Goal: Information Seeking & Learning: Learn about a topic

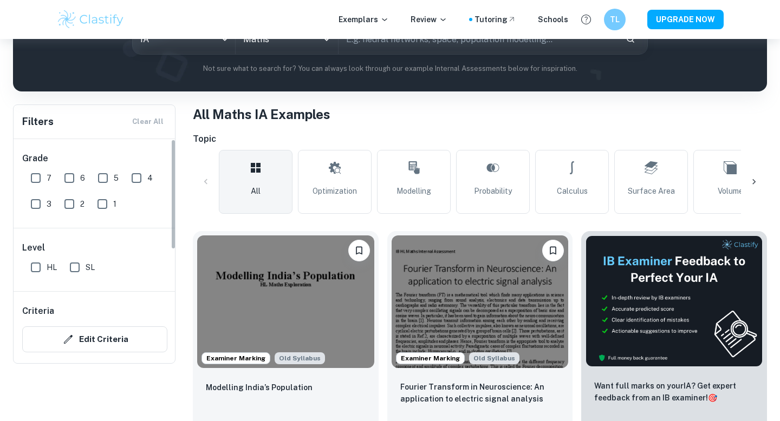
scroll to position [83, 0]
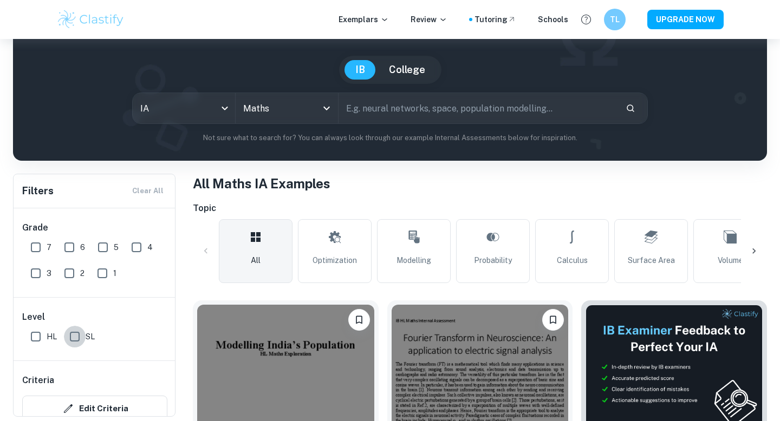
click at [75, 332] on input "SL" at bounding box center [75, 337] width 22 height 22
checkbox input "true"
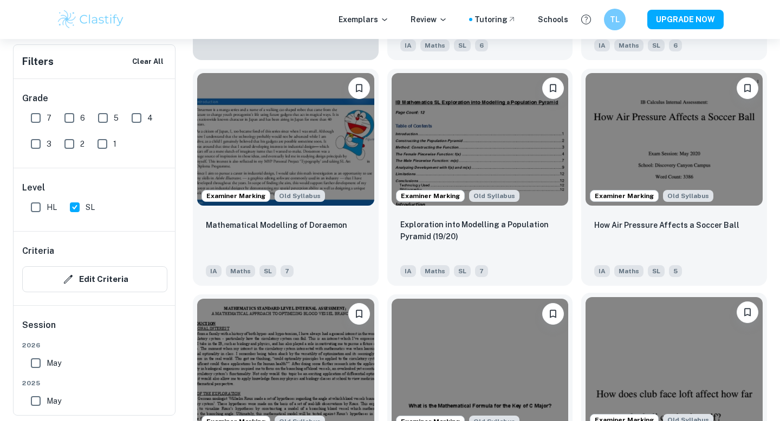
scroll to position [1011, 0]
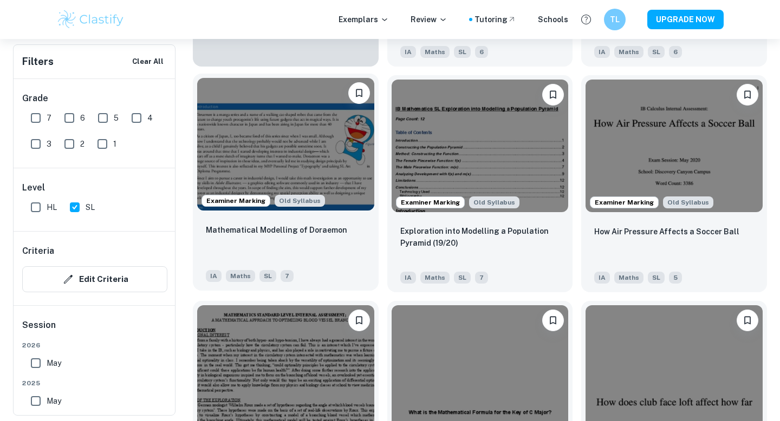
click at [347, 197] on img at bounding box center [285, 144] width 177 height 133
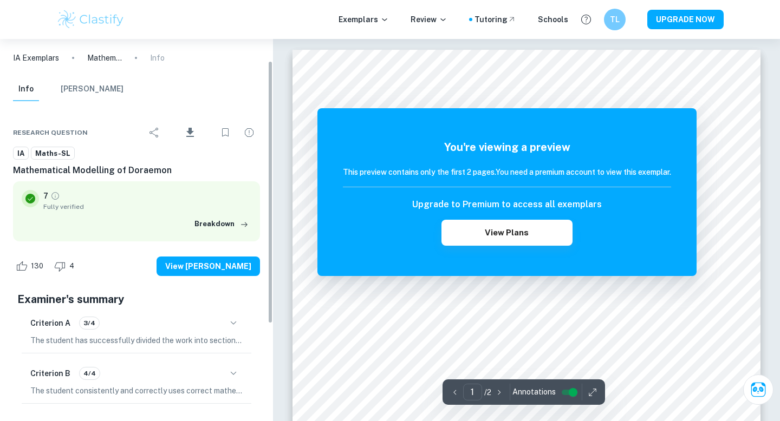
scroll to position [35, 0]
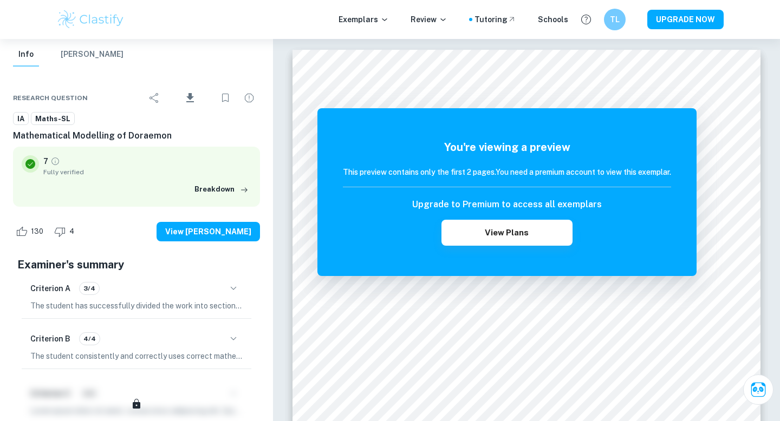
click at [63, 172] on span "Fully verified" at bounding box center [147, 172] width 208 height 10
click at [226, 194] on button "Breakdown" at bounding box center [222, 189] width 60 height 16
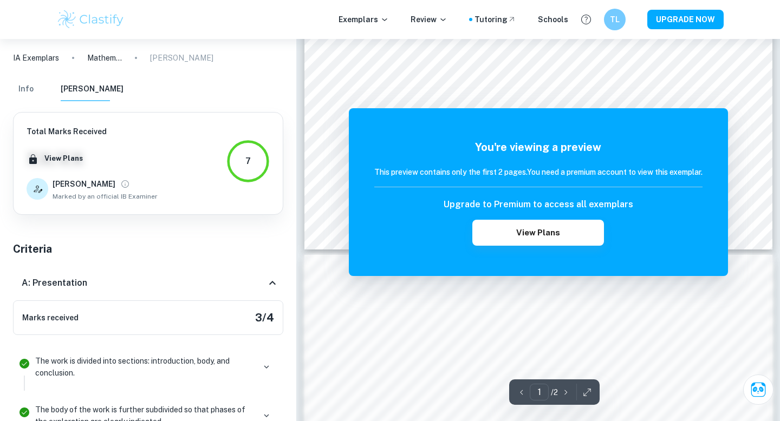
scroll to position [0, 0]
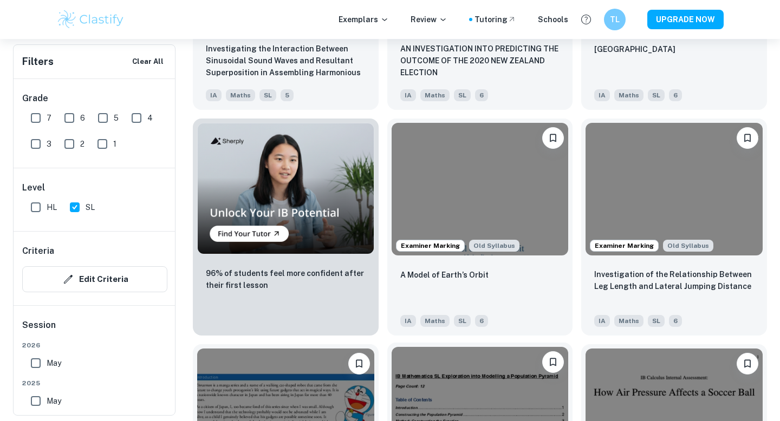
scroll to position [271, 0]
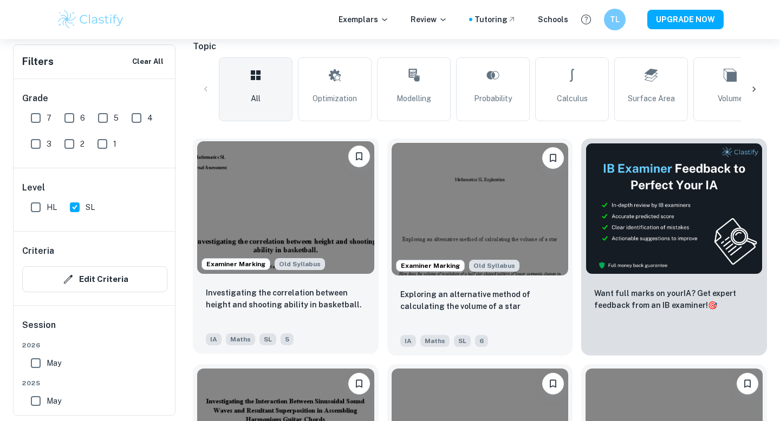
click at [305, 198] on img at bounding box center [285, 207] width 177 height 133
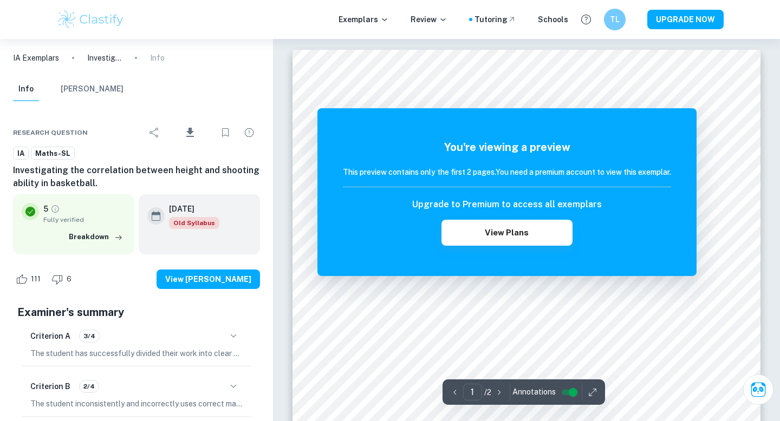
scroll to position [1031, 0]
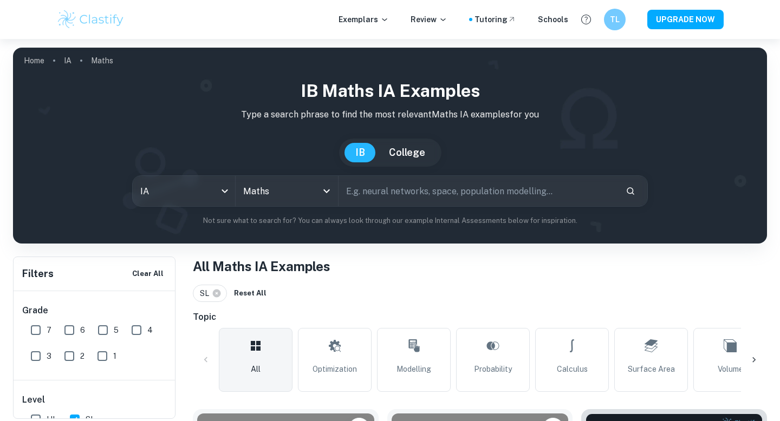
click at [716, 166] on div "[GEOGRAPHIC_DATA]" at bounding box center [390, 153] width 736 height 28
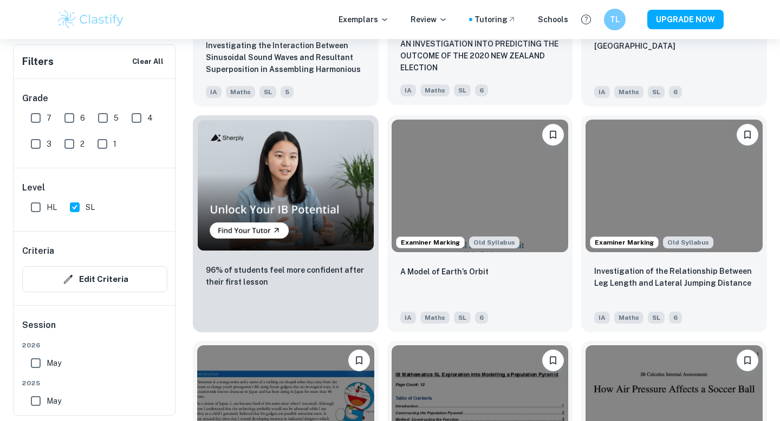
scroll to position [749, 0]
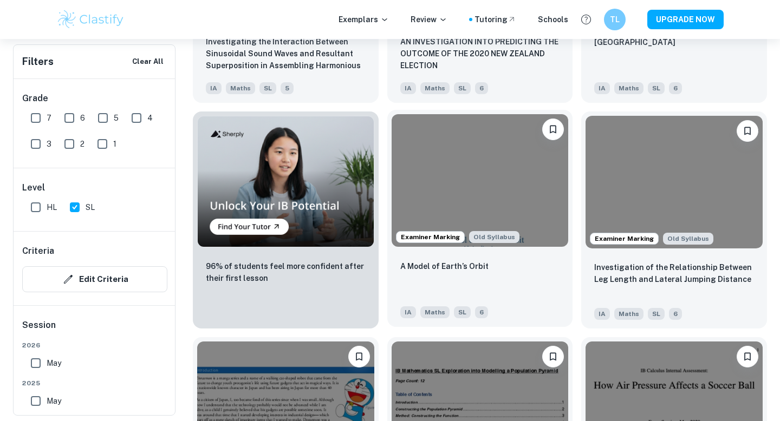
click at [518, 280] on div "A Model of Earth’s Orbit" at bounding box center [480, 278] width 160 height 37
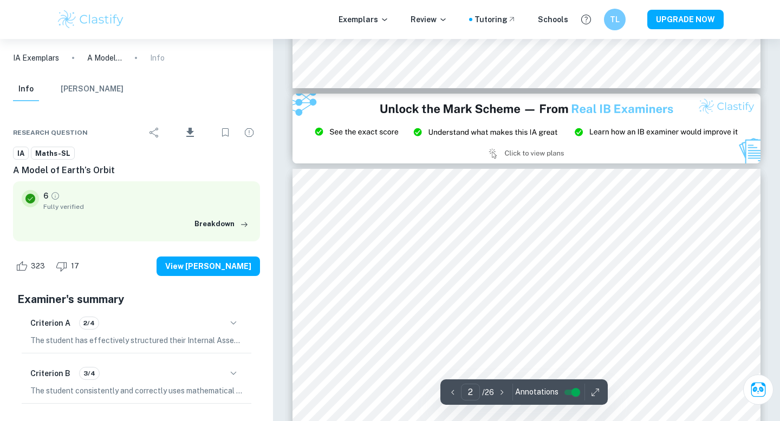
type input "3"
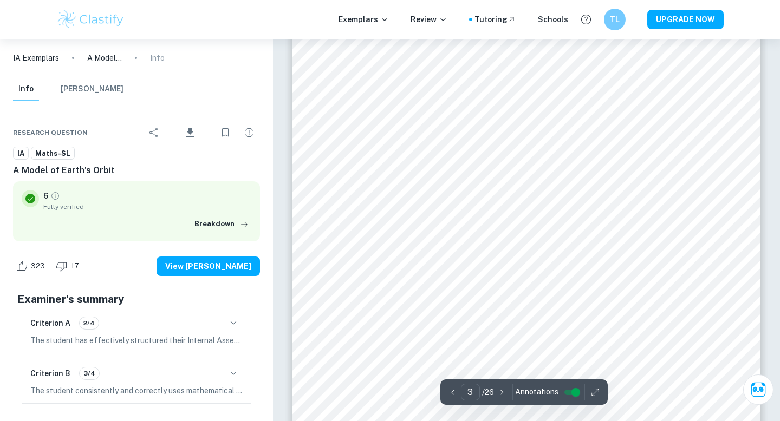
scroll to position [1419, 0]
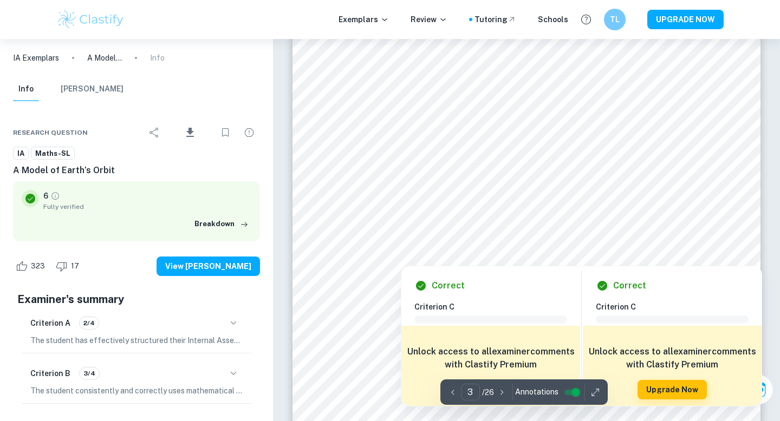
drag, startPoint x: 416, startPoint y: 88, endPoint x: 664, endPoint y: 177, distance: 263.5
click at [670, 98] on div at bounding box center [536, 94] width 322 height 21
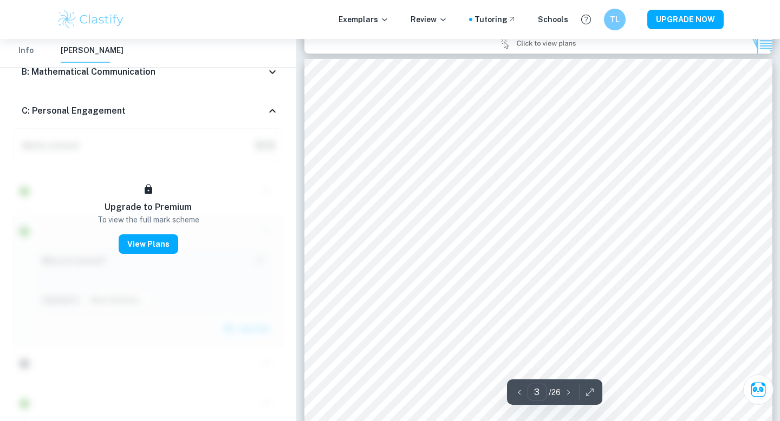
scroll to position [1244, 0]
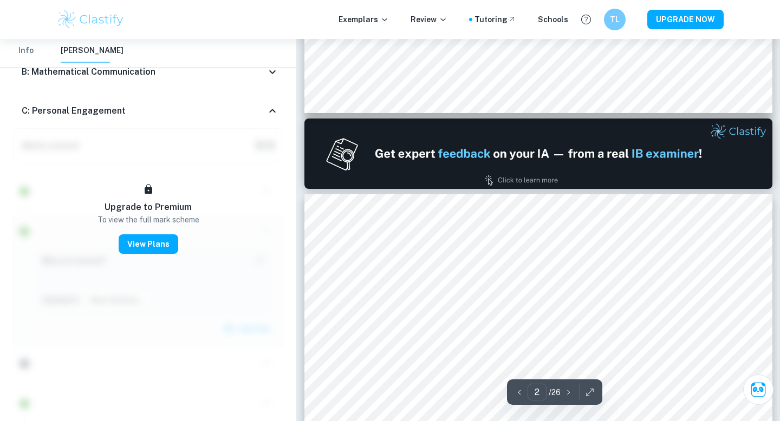
type input "1"
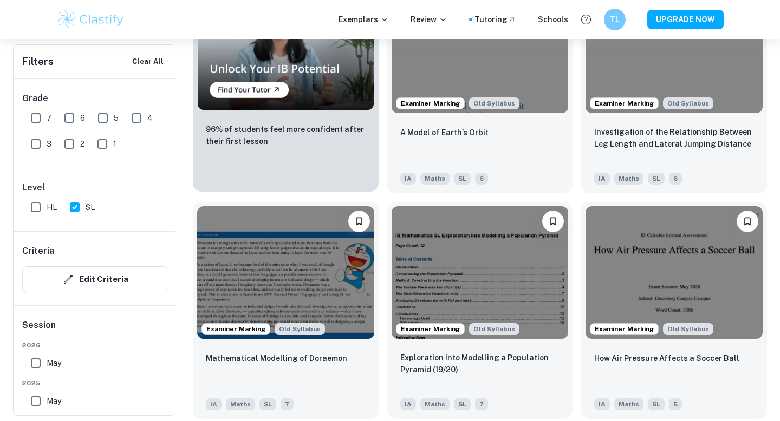
scroll to position [885, 0]
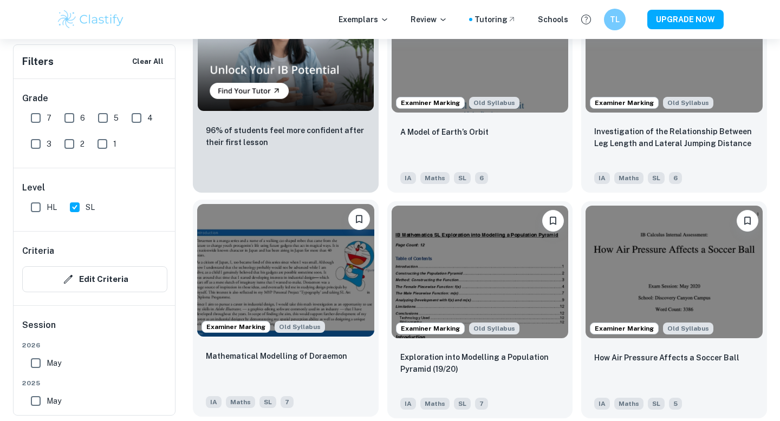
click at [299, 273] on img at bounding box center [285, 270] width 177 height 133
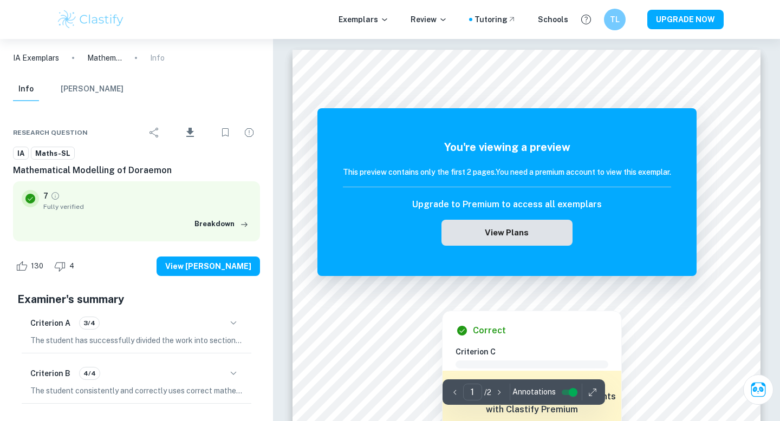
click at [519, 234] on button "View Plans" at bounding box center [506, 233] width 131 height 26
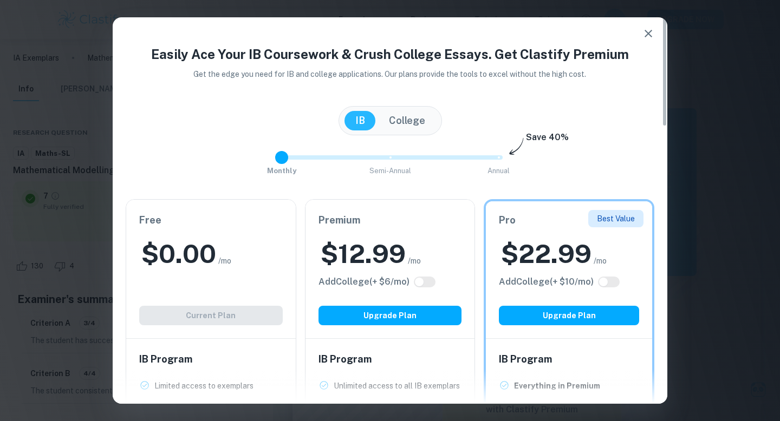
type input "2"
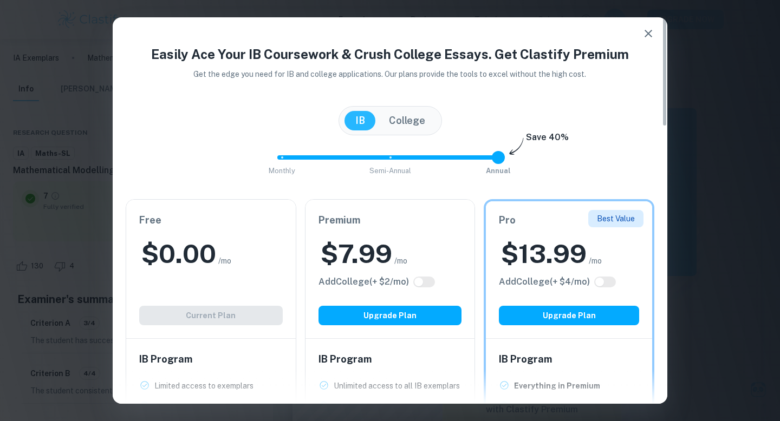
drag, startPoint x: 496, startPoint y: 160, endPoint x: 689, endPoint y: 285, distance: 229.3
click at [689, 285] on div "Easily Ace Your IB Coursework & Crush College Essays. Get Clastify Premium Get …" at bounding box center [390, 210] width 780 height 421
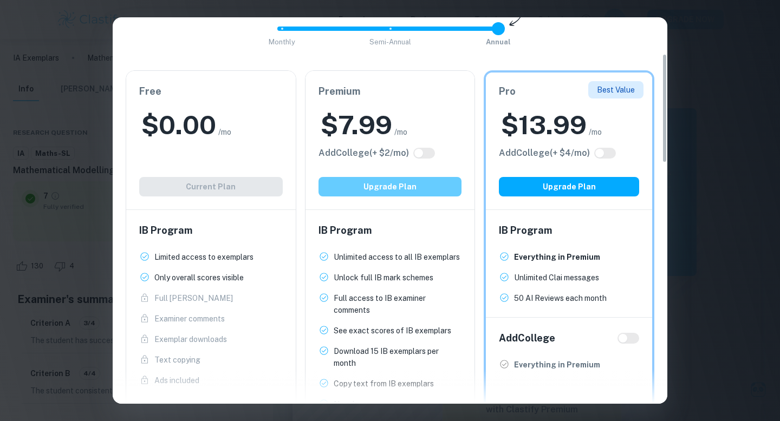
click at [421, 189] on button "Upgrade Plan" at bounding box center [389, 186] width 143 height 19
click at [480, 121] on div "Best Value Pro $ 13.99 /mo Add College (+ $ 4 /mo) Upgrade Plan IB Program Ever…" at bounding box center [564, 339] width 179 height 555
click at [440, 121] on div "$ 7.99 /mo" at bounding box center [389, 125] width 143 height 35
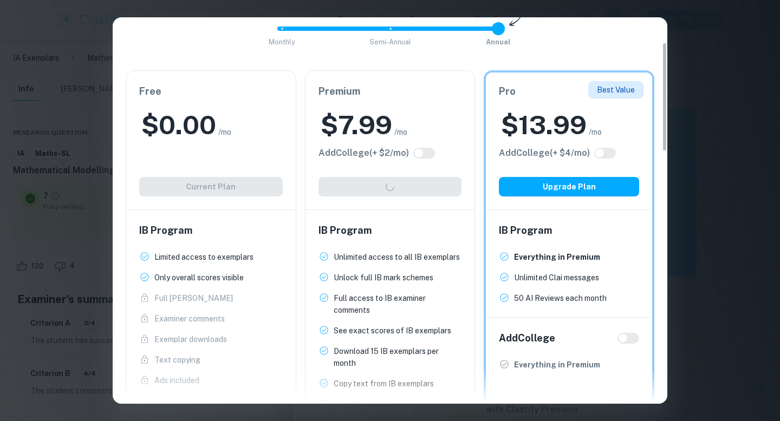
scroll to position [0, 0]
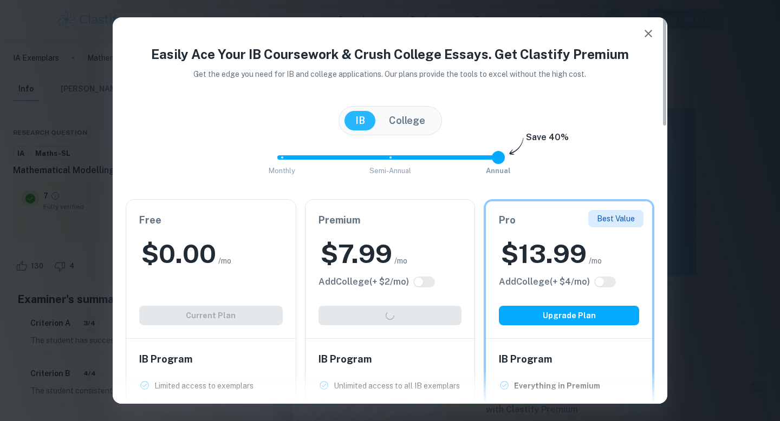
click at [650, 32] on icon "button" at bounding box center [647, 33] width 13 height 13
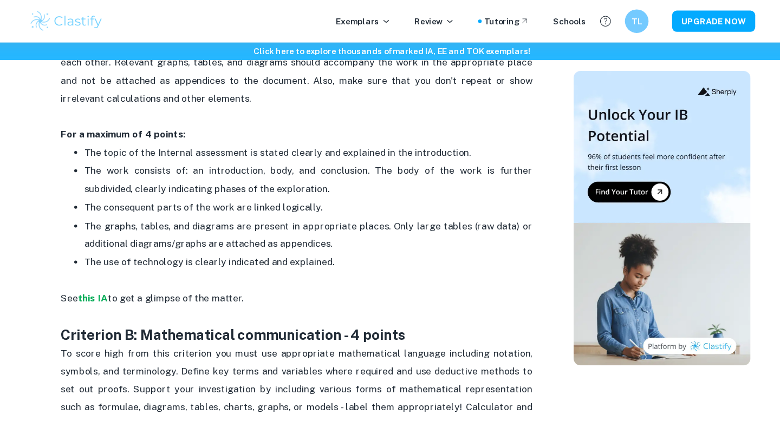
scroll to position [590, 0]
drag, startPoint x: 177, startPoint y: 198, endPoint x: 356, endPoint y: 219, distance: 180.5
click at [356, 219] on ul "The topic of the Internal assessment is stated clearly and explained in the int…" at bounding box center [302, 199] width 433 height 134
click at [356, 219] on p "The graphs, tables, and diagrams are present in appropriate places. Only large …" at bounding box center [312, 216] width 411 height 33
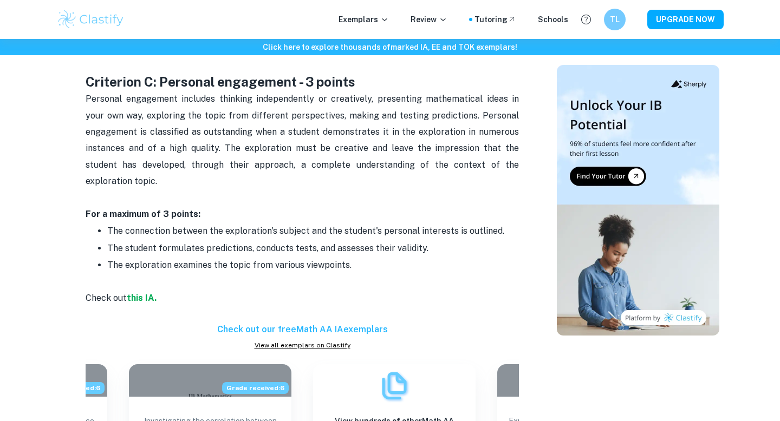
scroll to position [1111, 0]
